Goal: Information Seeking & Learning: Learn about a topic

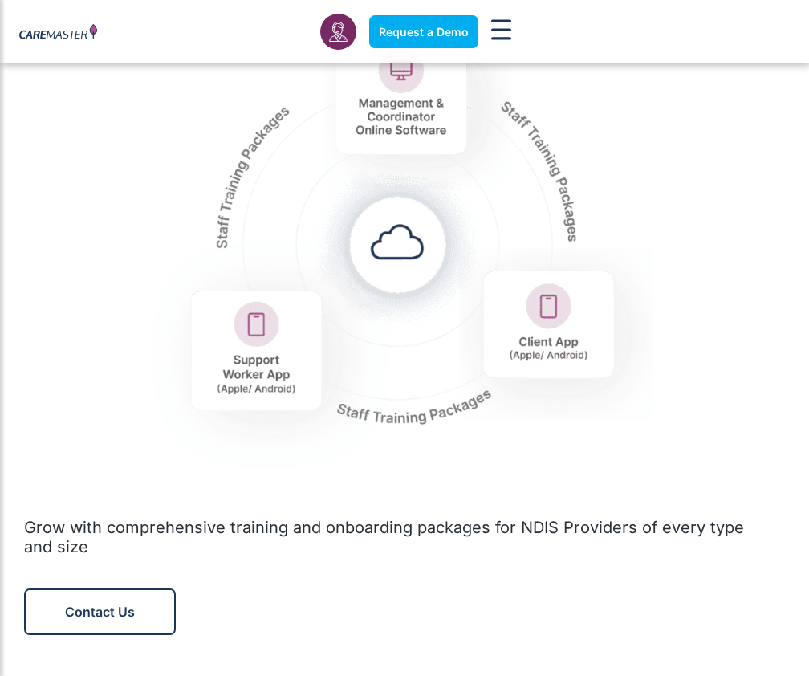
scroll to position [1822, 0]
